Goal: Find specific page/section: Find specific page/section

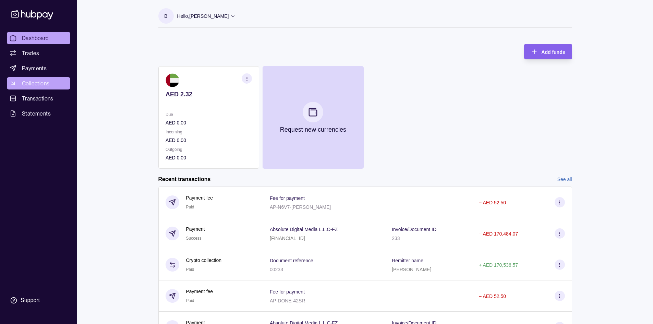
click at [36, 83] on span "Collections" at bounding box center [35, 83] width 27 height 8
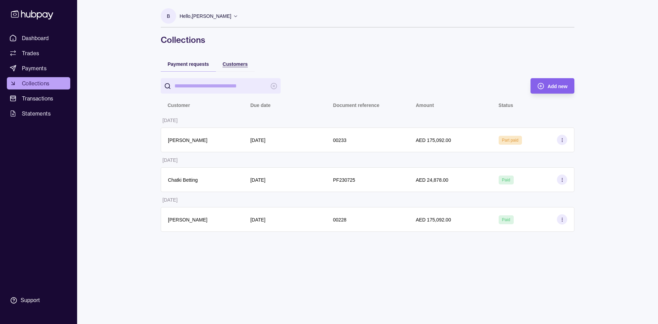
click at [230, 66] on span "Customers" at bounding box center [235, 63] width 25 height 5
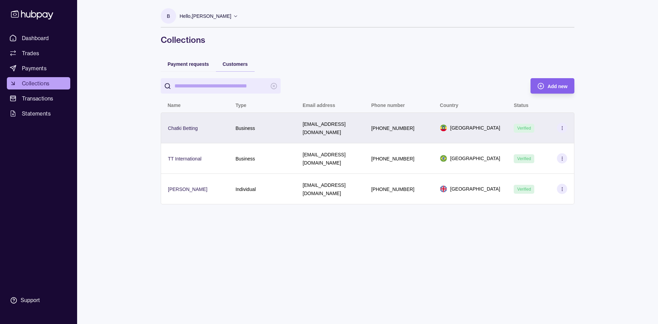
click at [562, 125] on icon at bounding box center [562, 127] width 5 height 5
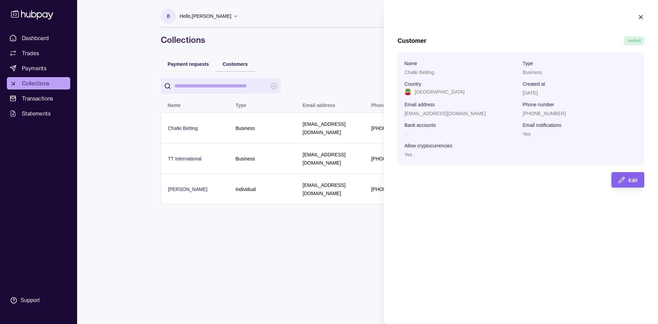
drag, startPoint x: 204, startPoint y: 205, endPoint x: 224, endPoint y: 203, distance: 20.3
click at [204, 205] on html "Dashboard Trades Payments Collections Transactions Statements Support B Hello, …" at bounding box center [329, 162] width 658 height 324
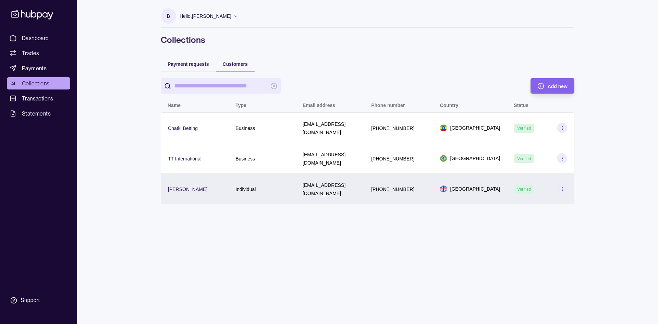
click at [185, 178] on div "[PERSON_NAME]" at bounding box center [195, 189] width 68 height 31
